Goal: Transaction & Acquisition: Purchase product/service

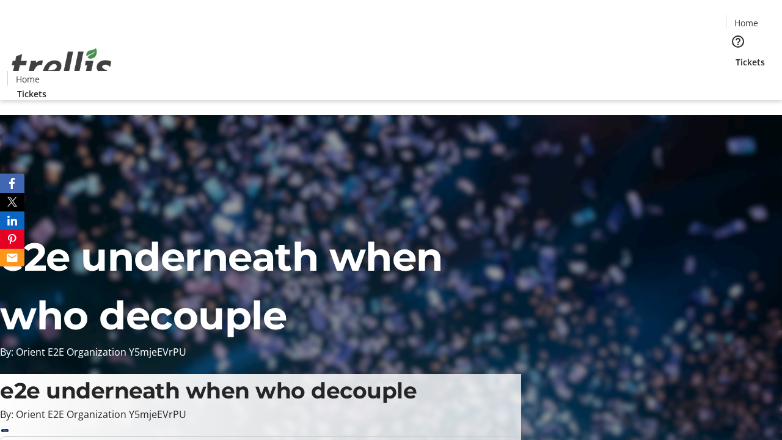
click at [736, 56] on span "Tickets" at bounding box center [750, 62] width 29 height 13
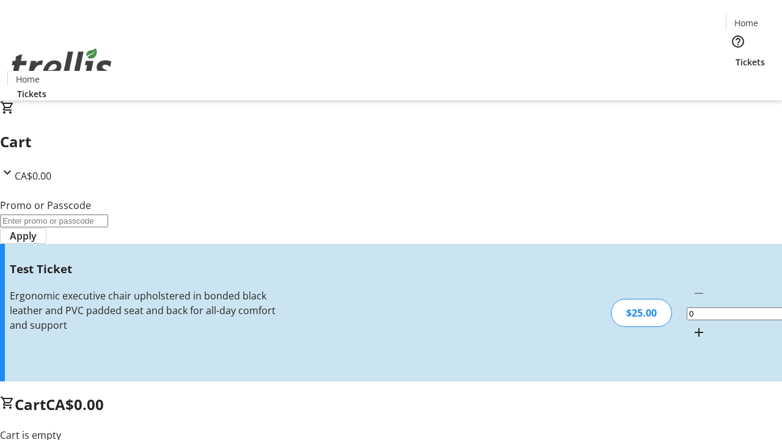
click at [692, 325] on mat-icon "Increment by one" at bounding box center [699, 332] width 15 height 15
type input "1"
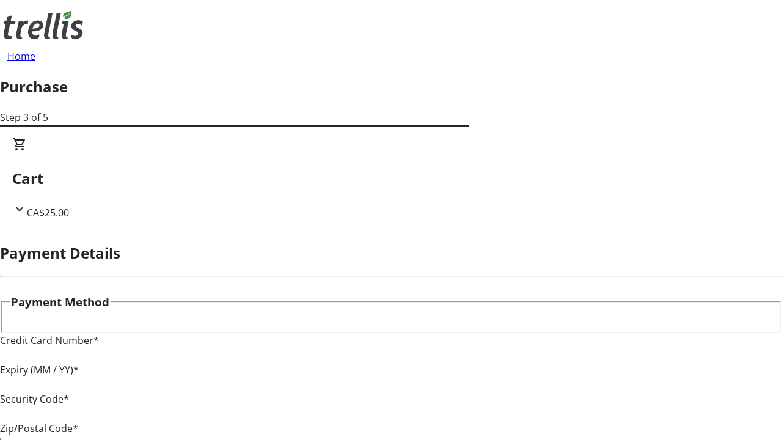
type input "V1Y 0C2"
